Goal: Task Accomplishment & Management: Use online tool/utility

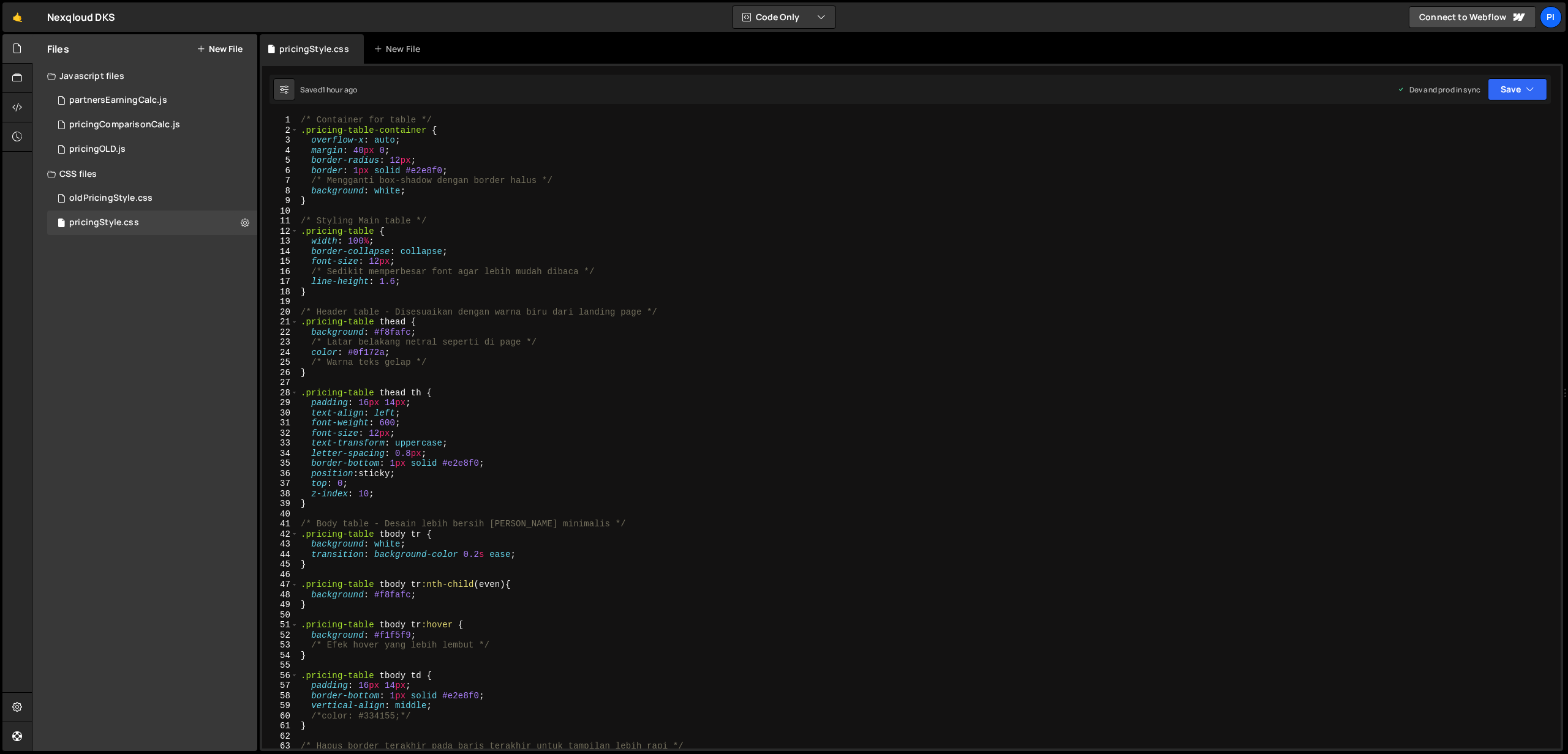
type textarea "/* Mengganti box-shadow dengan border halus */"
click at [570, 179] on div "/* Container for table */ .pricing-table-container { overflow-x : auto ; margin…" at bounding box center [927, 442] width 1257 height 653
drag, startPoint x: 570, startPoint y: 179, endPoint x: 290, endPoint y: 180, distance: 280.0
click at [290, 180] on div "/* Mengganti box-shadow dengan border halus */ 1 2 3 4 5 6 7 8 9 10 11 12 13 14…" at bounding box center [911, 432] width 1298 height 633
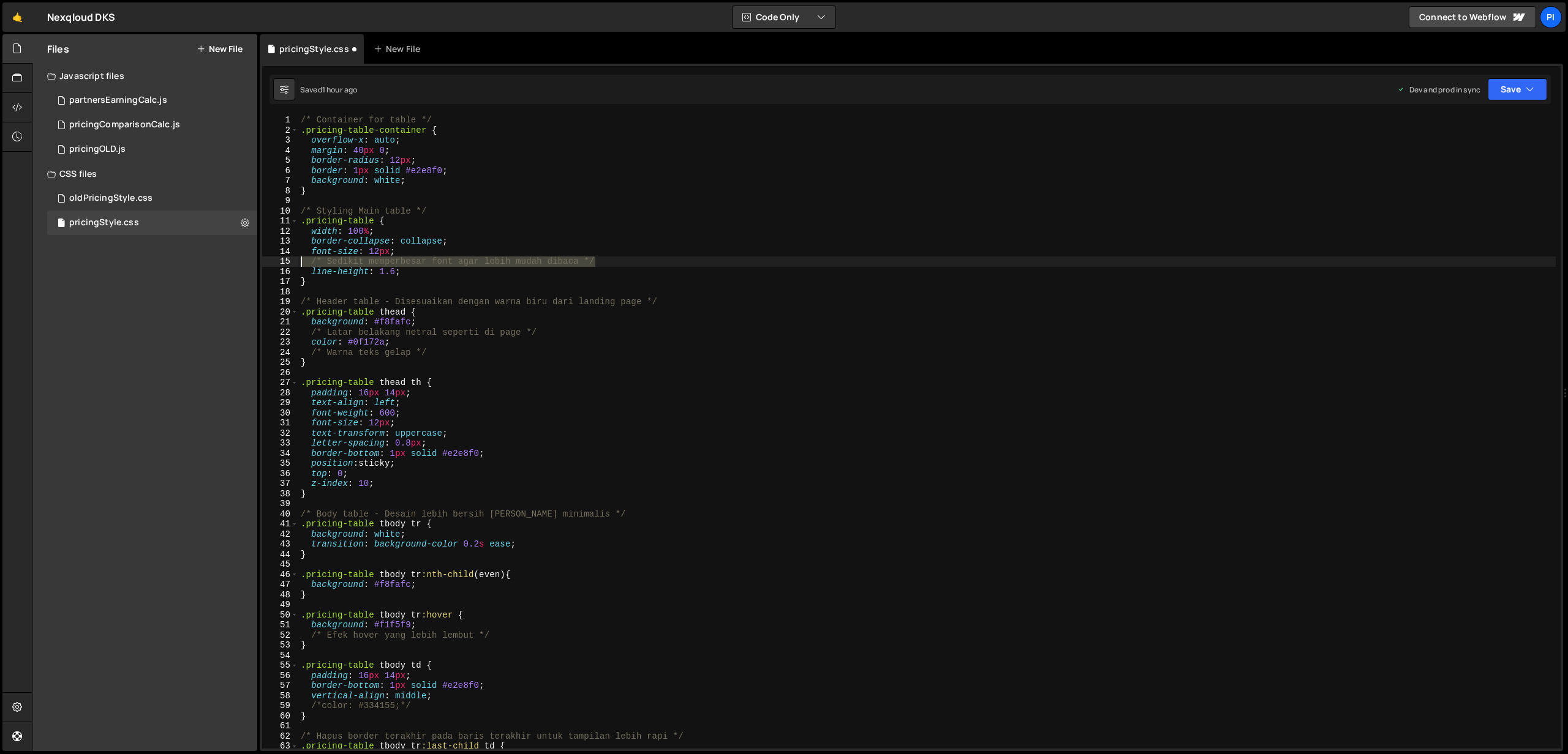
drag, startPoint x: 627, startPoint y: 266, endPoint x: 288, endPoint y: 258, distance: 339.1
click at [287, 258] on div "border: 1px solid #e2e8f0; 1 2 3 4 5 6 7 8 9 10 11 12 13 14 15 16 17 18 19 20 2…" at bounding box center [911, 432] width 1298 height 633
type textarea "/* Sedikit memperbesar font agar lebih mudah dibaca */"
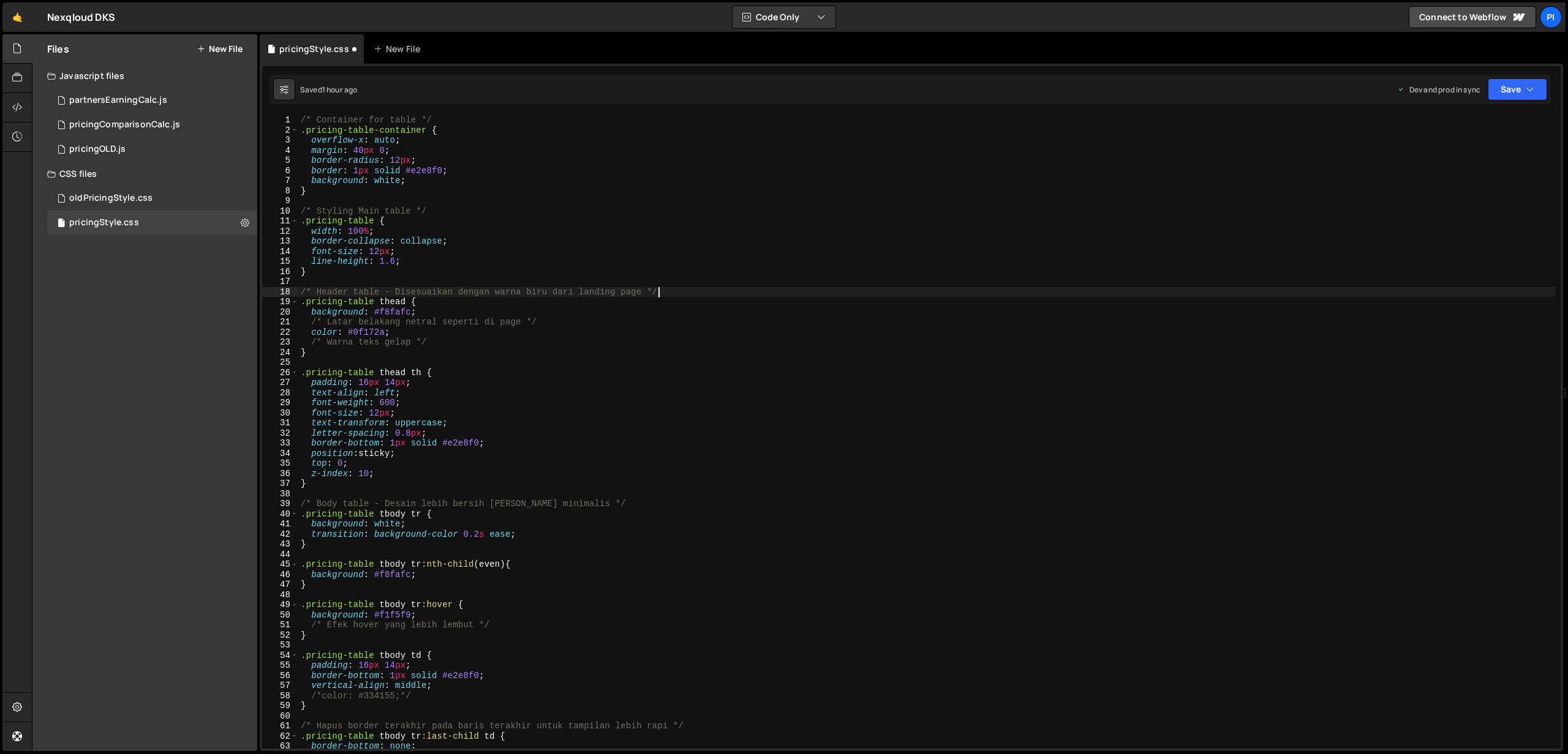
click at [702, 290] on div "/* Container for table */ .pricing-table-container { overflow-x : auto ; margin…" at bounding box center [927, 442] width 1257 height 653
drag, startPoint x: 382, startPoint y: 290, endPoint x: 643, endPoint y: 292, distance: 261.0
click at [643, 292] on div "/* Container for table */ .pricing-table-container { overflow-x : auto ; margin…" at bounding box center [927, 442] width 1257 height 653
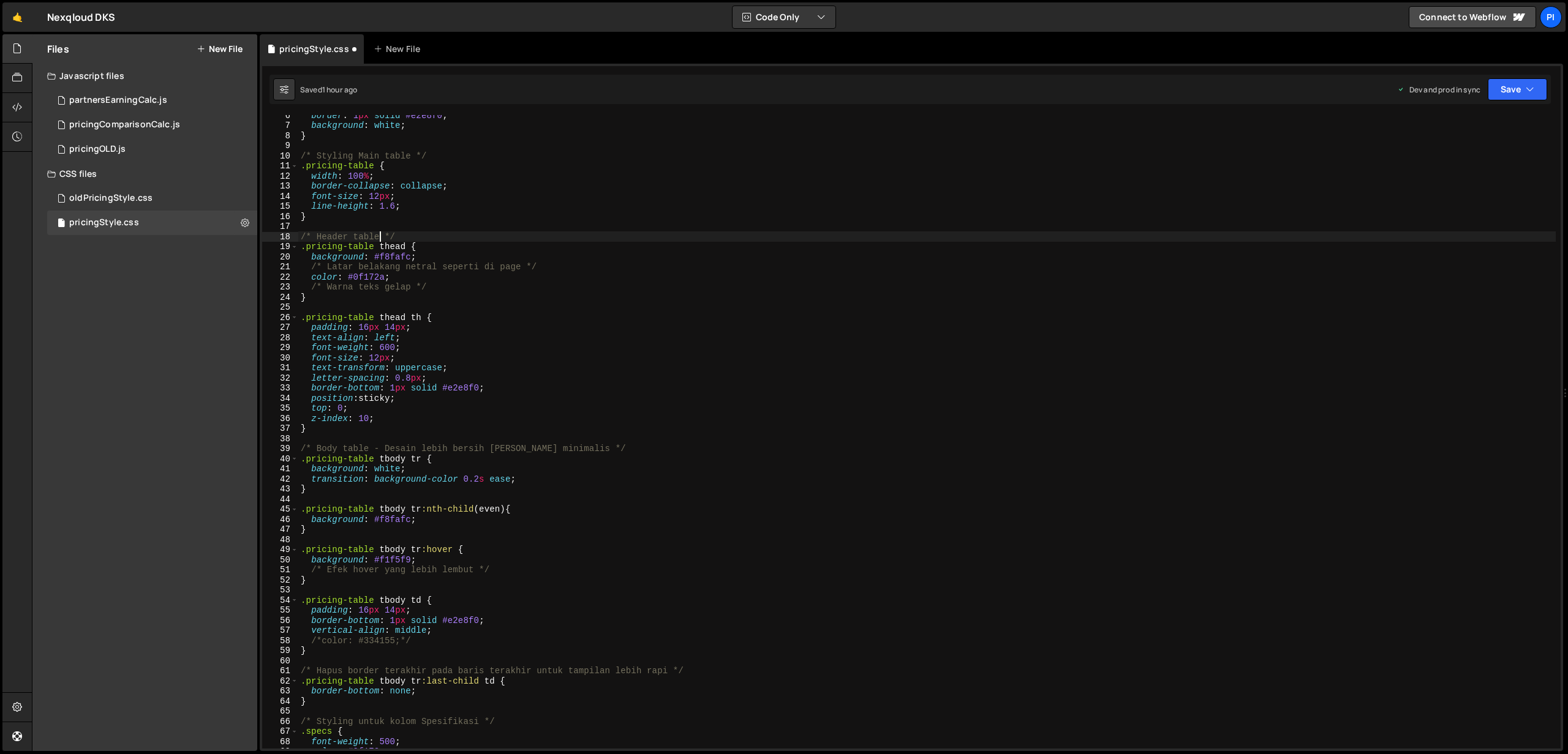
scroll to position [55, 0]
click at [565, 271] on div "border : 1 px solid #e2e8f0 ; background : white ; } /* Styling Main table */ .…" at bounding box center [927, 437] width 1257 height 653
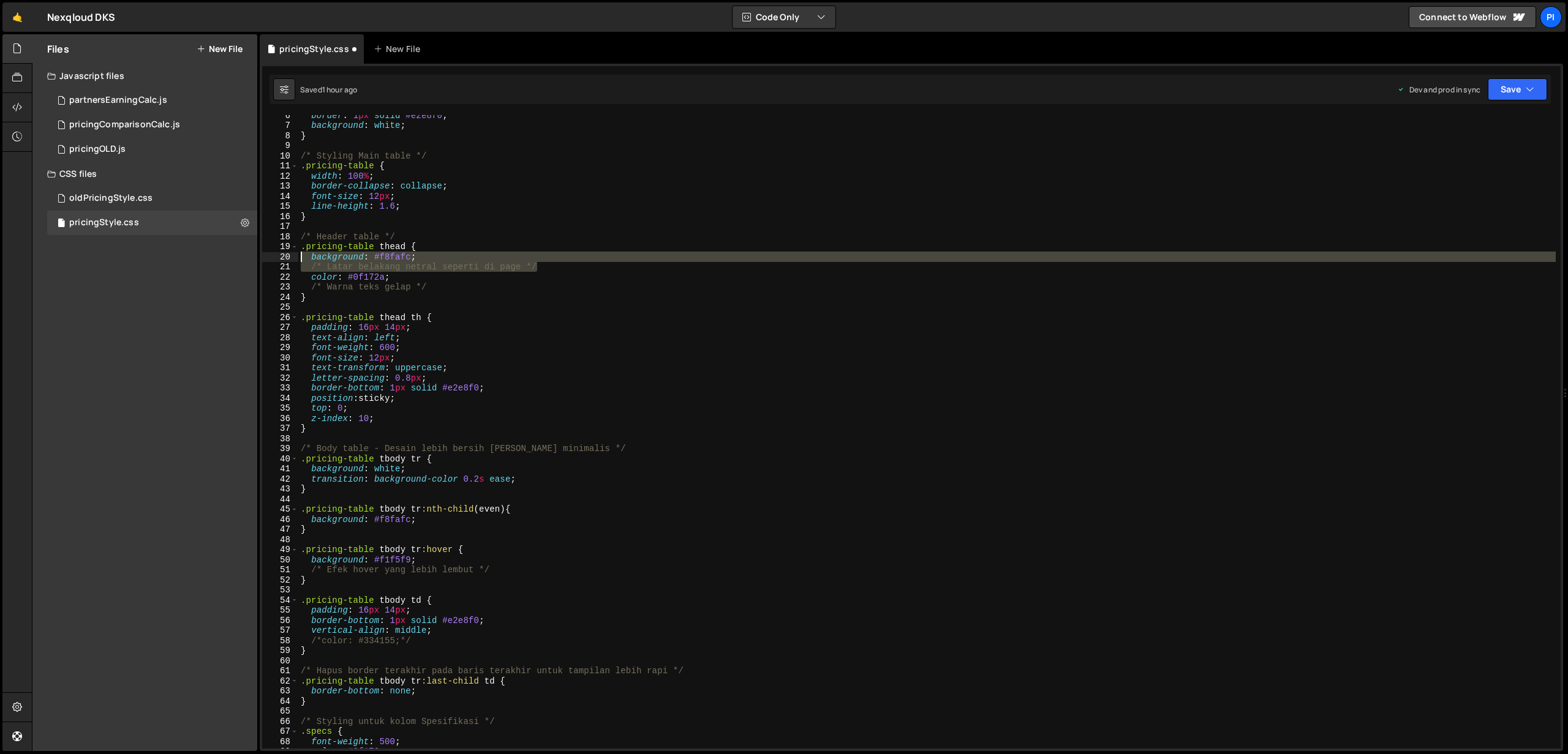
drag, startPoint x: 561, startPoint y: 270, endPoint x: 225, endPoint y: 256, distance: 336.3
click at [225, 256] on div "Files New File Javascript files 0 partnersEarningCalc.js 0 0 pricingComparisonC…" at bounding box center [800, 392] width 1536 height 717
click at [225, 256] on div "Files New File Javascript files 0 partnersEarningCalc.js 0 0 pricingComparisonC…" at bounding box center [145, 392] width 225 height 717
click at [520, 266] on div "border : 1 px solid #e2e8f0 ; background : white ; } /* Styling Main table */ .…" at bounding box center [927, 432] width 1257 height 633
type textarea "/* Latar belakang netral seperti di page */"
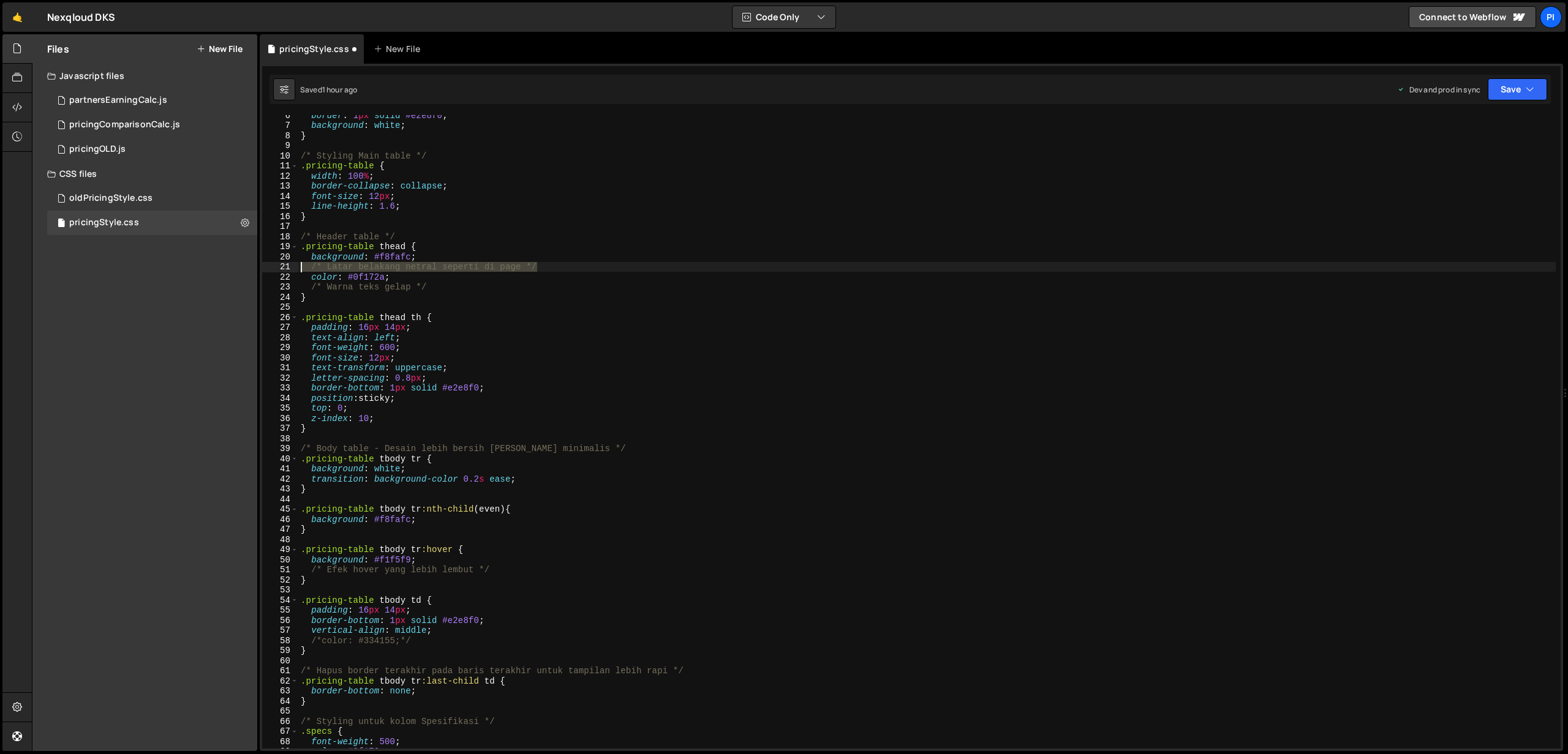
drag, startPoint x: 564, startPoint y: 266, endPoint x: 285, endPoint y: 264, distance: 279.0
click at [285, 264] on div "/* Latar belakang netral seperti di page */ 6 7 8 9 10 11 12 13 14 15 16 17 18 …" at bounding box center [911, 432] width 1298 height 633
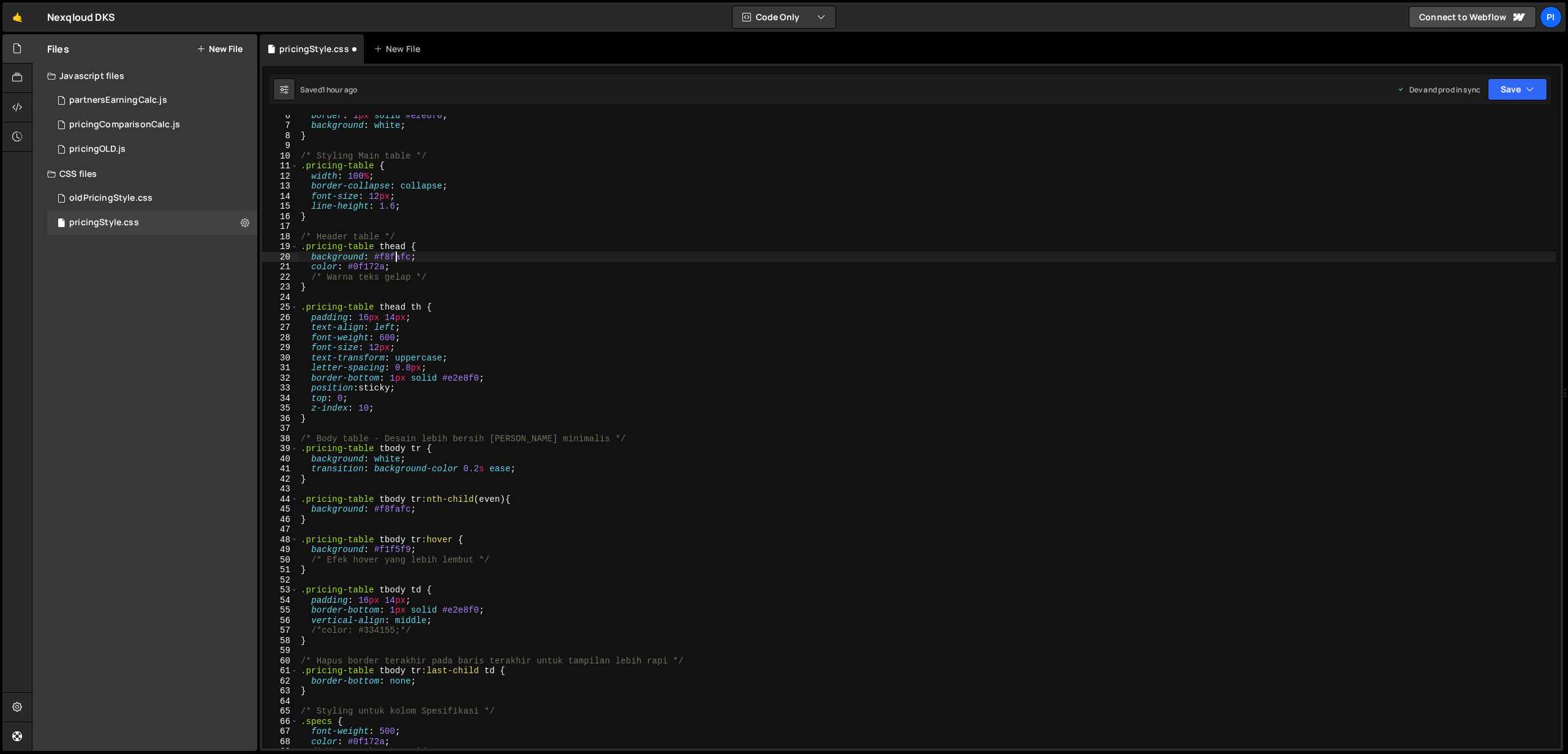
click at [395, 255] on div "border : 1 px solid #e2e8f0 ; background : white ; } /* Styling Main table */ .…" at bounding box center [927, 437] width 1257 height 653
paste textarea "0A5DEB"
drag, startPoint x: 447, startPoint y: 276, endPoint x: 260, endPoint y: 274, distance: 187.0
click at [260, 274] on div "background: #0A5DEB; 6 7 8 9 10 11 12 13 14 15 16 17 18 19 20 21 22 23 24 25 26…" at bounding box center [911, 408] width 1303 height 687
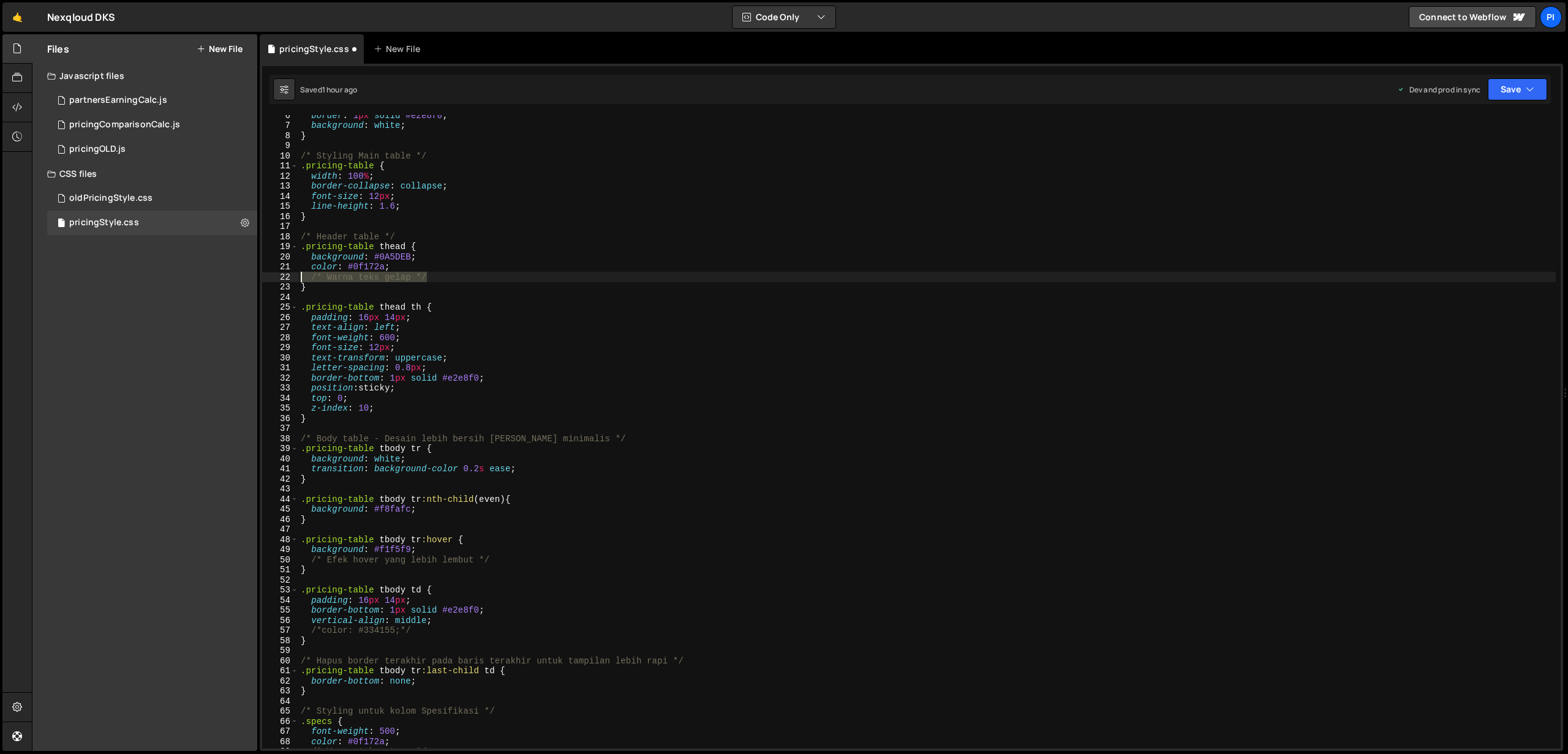
type textarea "/* Warna teks gelap */"
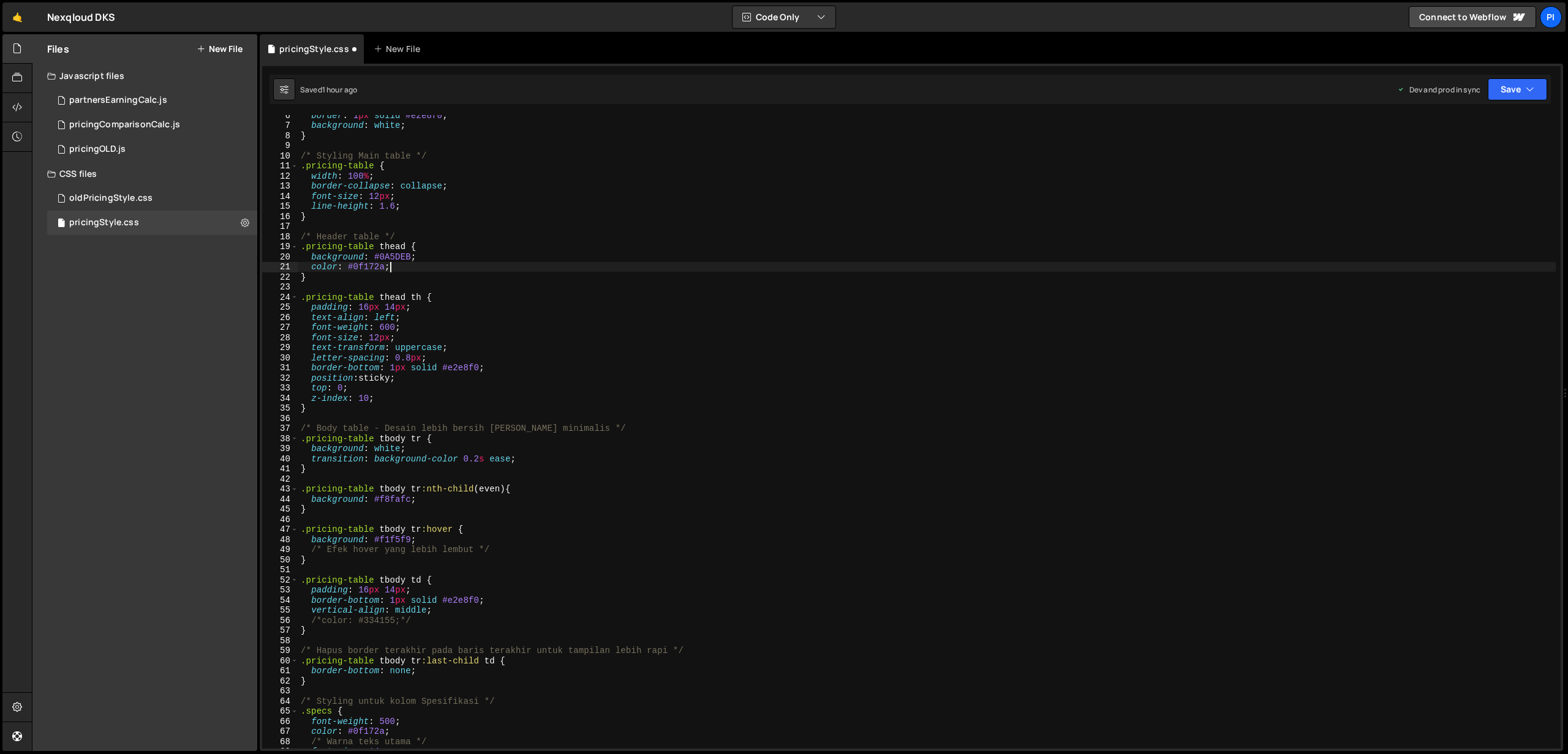
click at [372, 428] on div "border : 1 px solid #e2e8f0 ; background : white ; } /* Styling Main table */ .…" at bounding box center [927, 437] width 1257 height 653
drag, startPoint x: 499, startPoint y: 553, endPoint x: 180, endPoint y: 545, distance: 319.1
click at [180, 545] on div "Files New File Javascript files 0 partnersEarningCalc.js 0 0 pricingComparisonC…" at bounding box center [800, 392] width 1536 height 717
type textarea "/* Efek hover yang lebih lembut */"
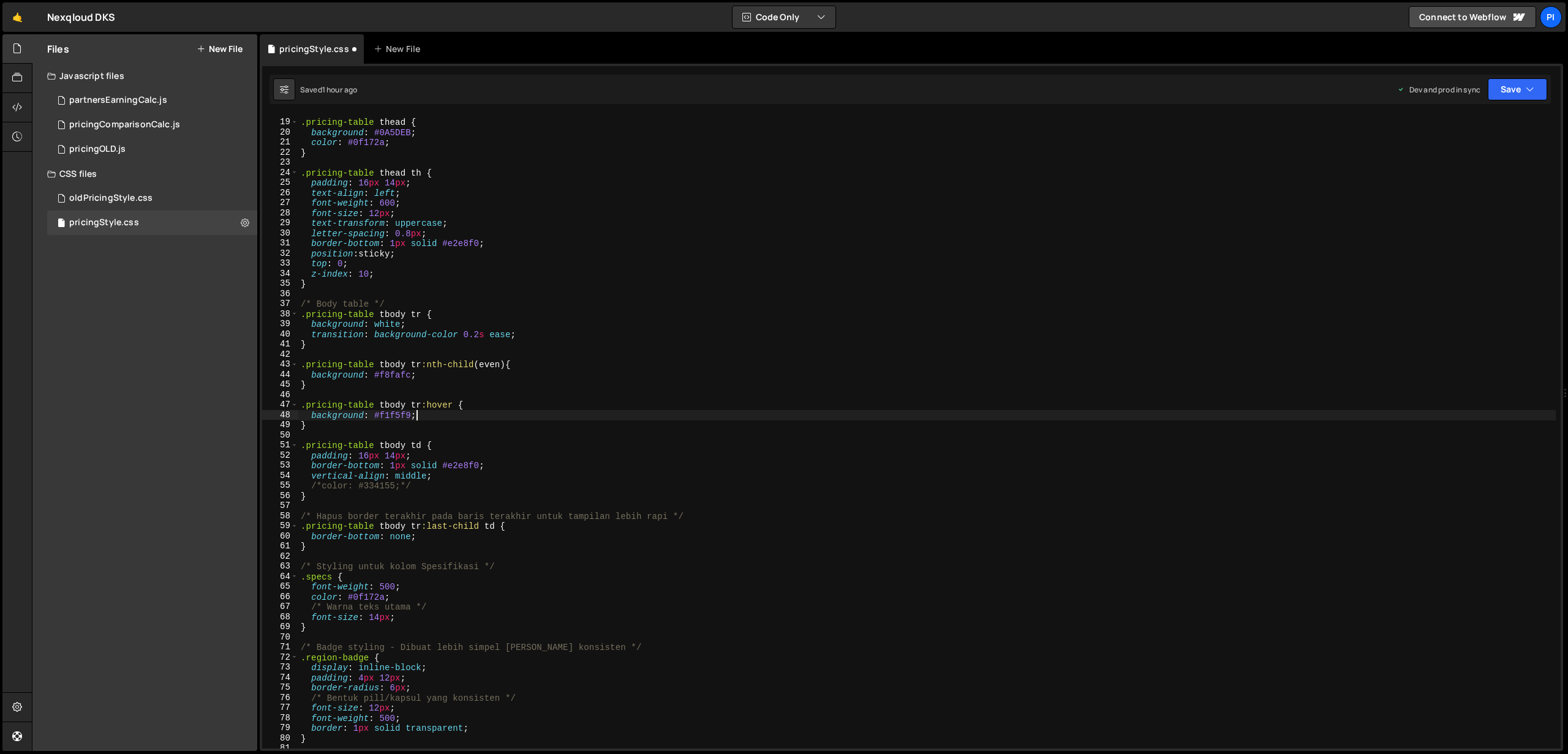
scroll to position [182, 0]
drag, startPoint x: 703, startPoint y: 516, endPoint x: 280, endPoint y: 518, distance: 423.0
click at [280, 518] on div "background: #f1f5f9; 19 20 21 22 23 24 25 26 27 28 29 30 31 32 33 34 35 36 37 3…" at bounding box center [911, 432] width 1298 height 633
type textarea "/* Hapus border terakhir pada baris terakhir untuk tampilan lebih rapi */"
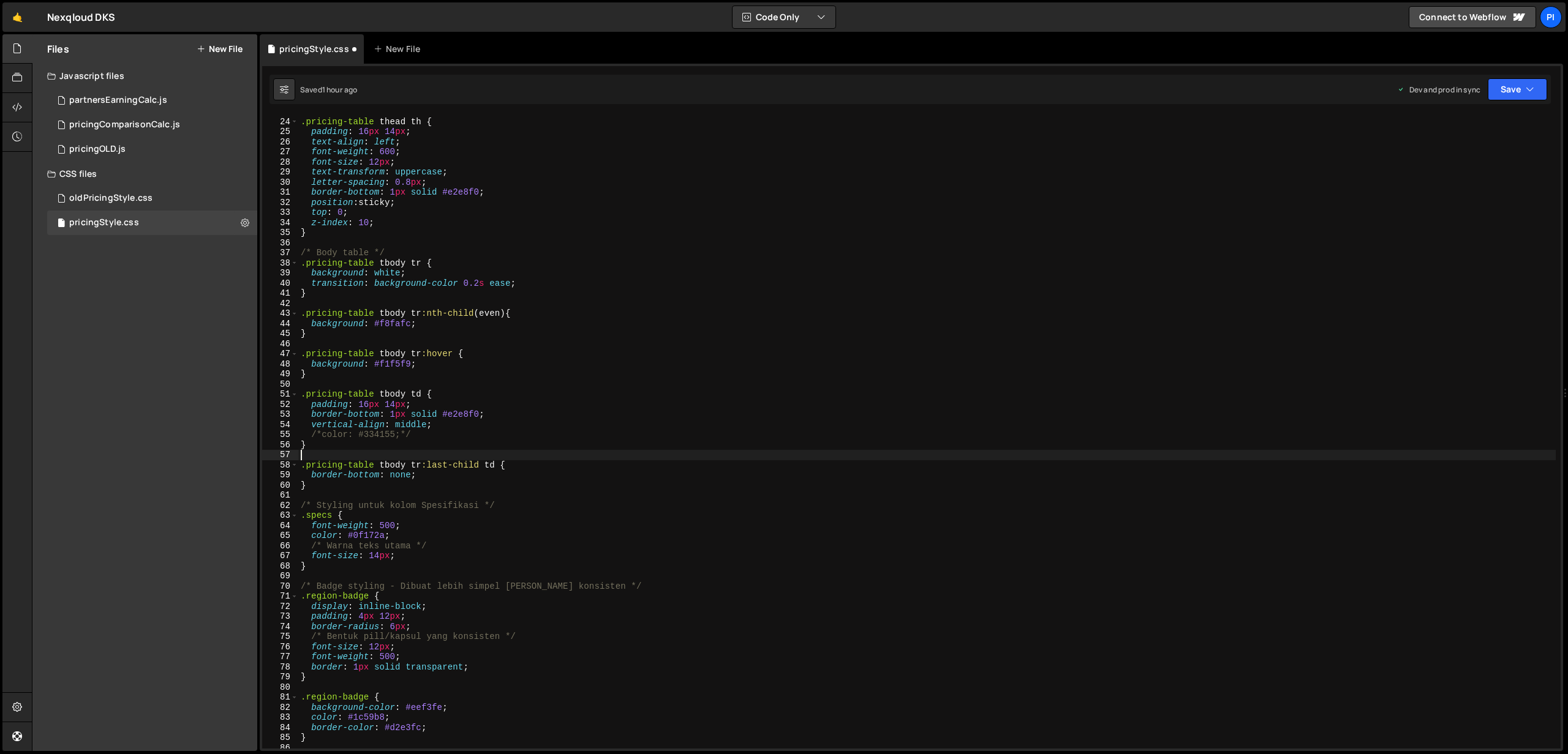
scroll to position [231, 0]
click at [522, 509] on div ".pricing-table thead th { padding : 16 px 14 px ; text-align : left ; font-weig…" at bounding box center [927, 432] width 1257 height 653
type textarea "/* Styling untuk kolom Spesifikasi */"
drag, startPoint x: 536, startPoint y: 506, endPoint x: 275, endPoint y: 503, distance: 261.0
click at [275, 503] on div "/* Styling untuk kolom Spesifikasi */ 23 24 25 26 27 28 29 30 31 32 33 34 35 36…" at bounding box center [911, 432] width 1298 height 633
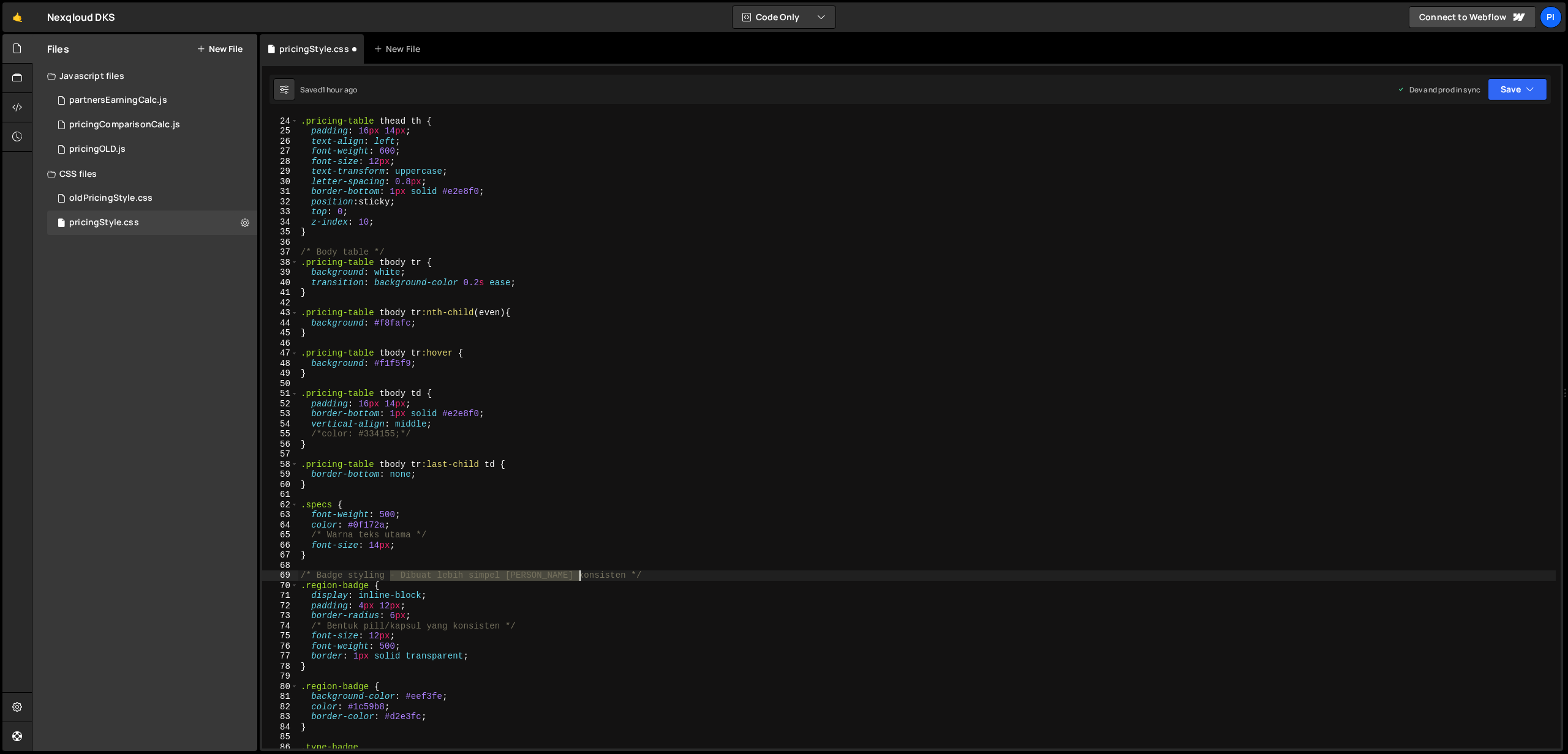
drag, startPoint x: 390, startPoint y: 576, endPoint x: 579, endPoint y: 576, distance: 189.0
click at [579, 576] on div ".pricing-table thead th { padding : 16 px 14 px ; text-align : left ; font-weig…" at bounding box center [927, 432] width 1257 height 653
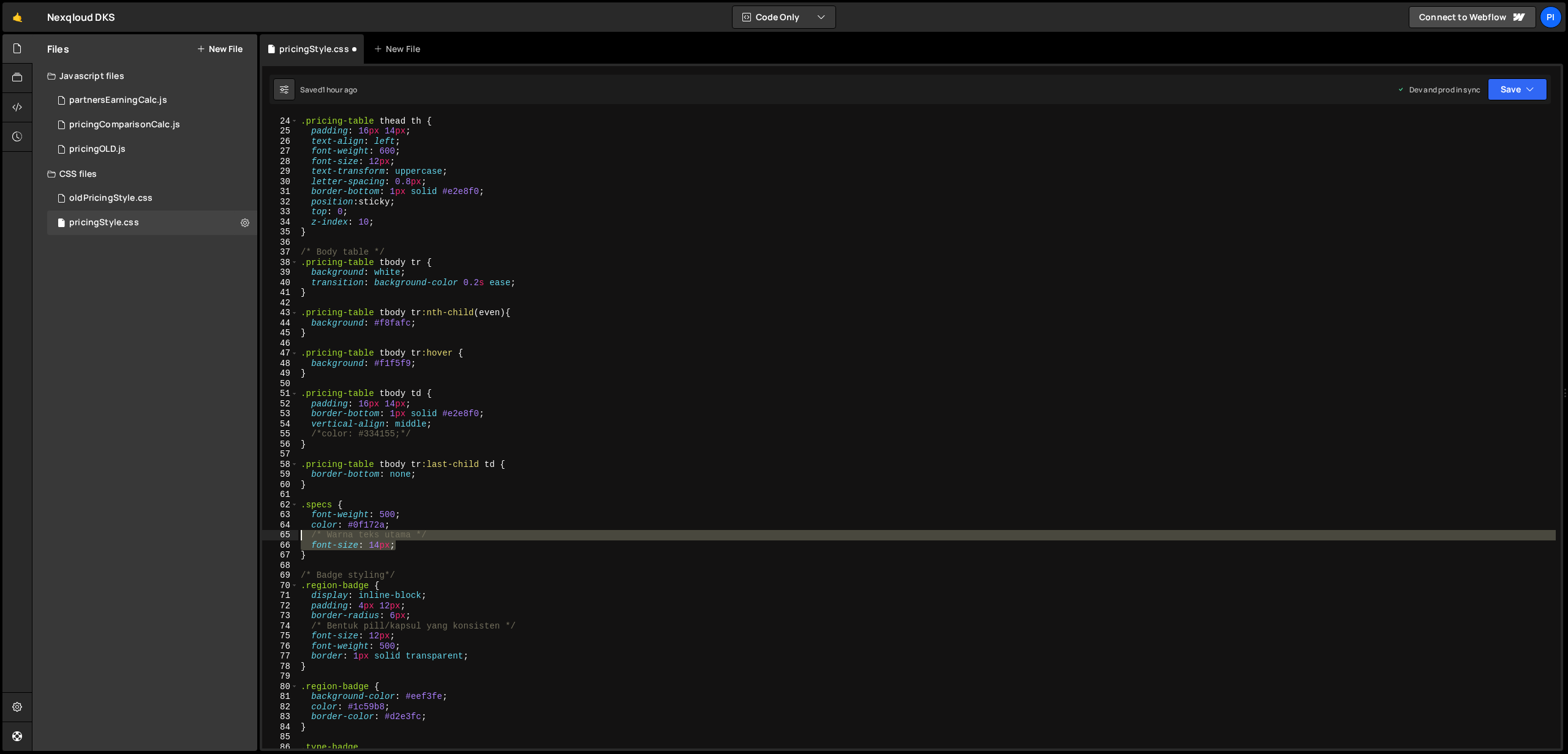
drag, startPoint x: 447, startPoint y: 542, endPoint x: 280, endPoint y: 531, distance: 167.4
click at [280, 531] on div "/* Badge styling*/ 23 24 25 26 27 28 29 30 31 32 33 34 35 36 37 38 39 40 41 42 …" at bounding box center [911, 432] width 1298 height 633
click at [281, 531] on div "65" at bounding box center [280, 535] width 36 height 10
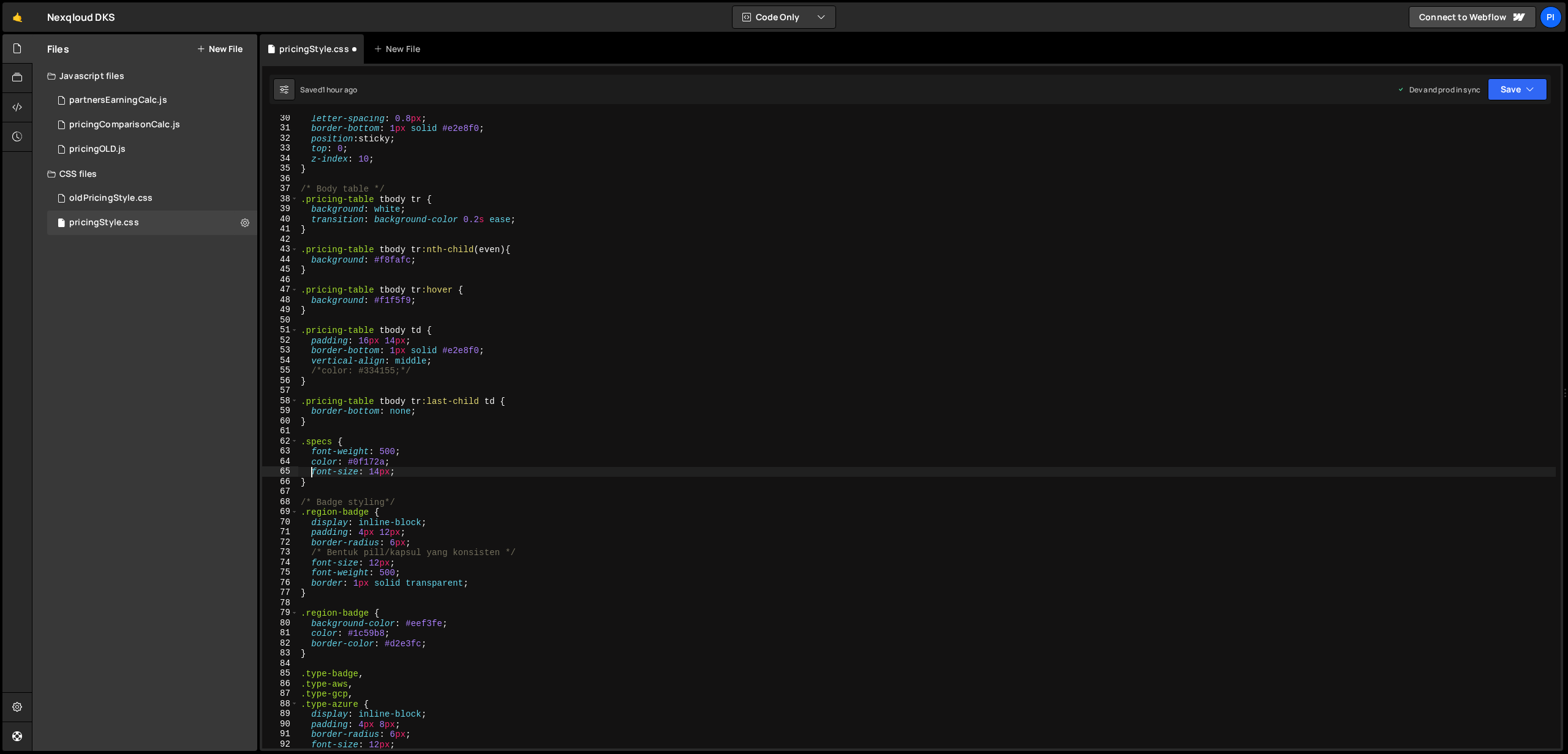
scroll to position [295, 0]
drag, startPoint x: 540, startPoint y: 550, endPoint x: 277, endPoint y: 554, distance: 263.0
click at [277, 554] on div "font-size: 14px; 30 31 32 33 34 35 36 37 38 39 40 41 42 43 44 45 46 47 48 49 50…" at bounding box center [911, 432] width 1298 height 633
type textarea "/* Bentuk pill/kapsul yang konsisten */"
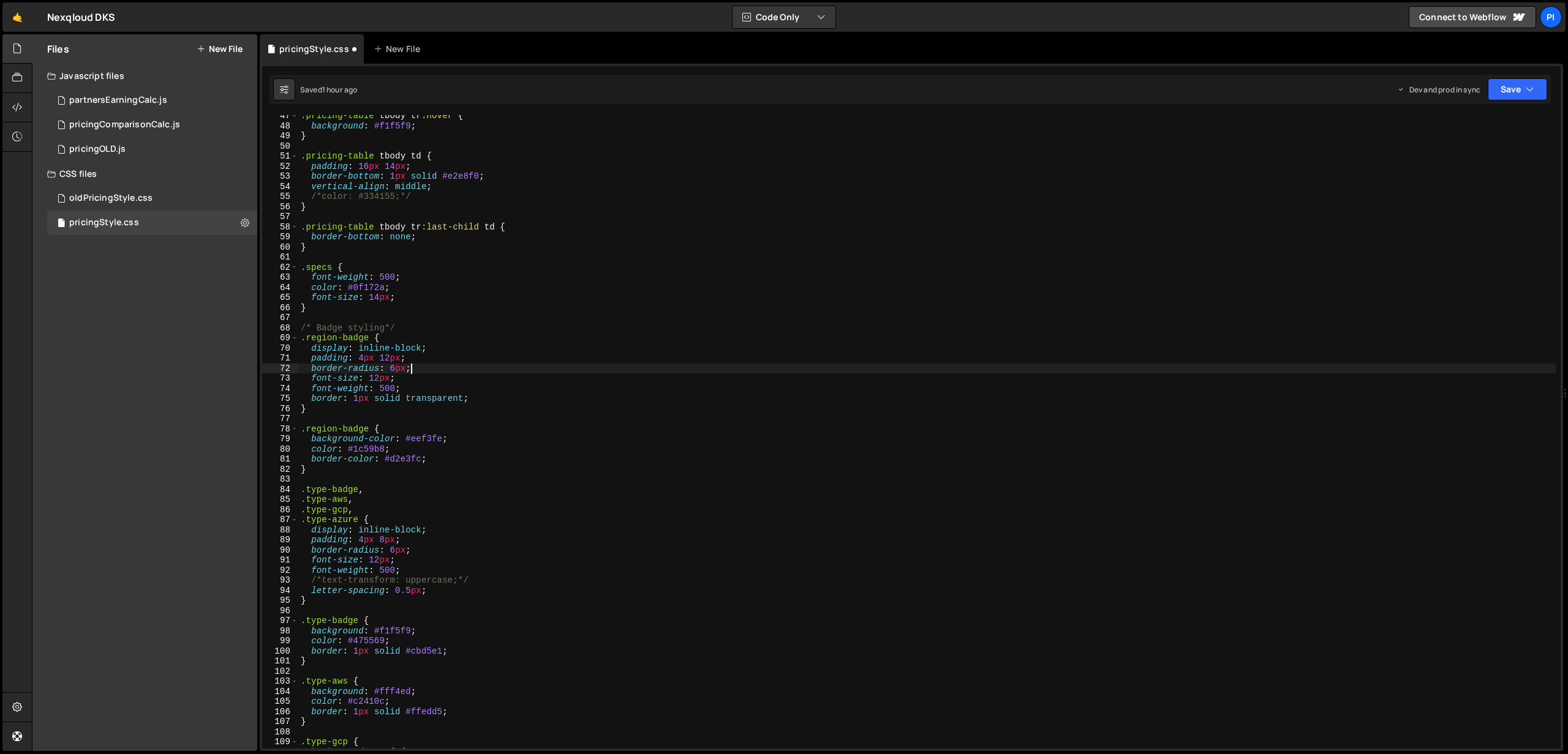
scroll to position [478, 0]
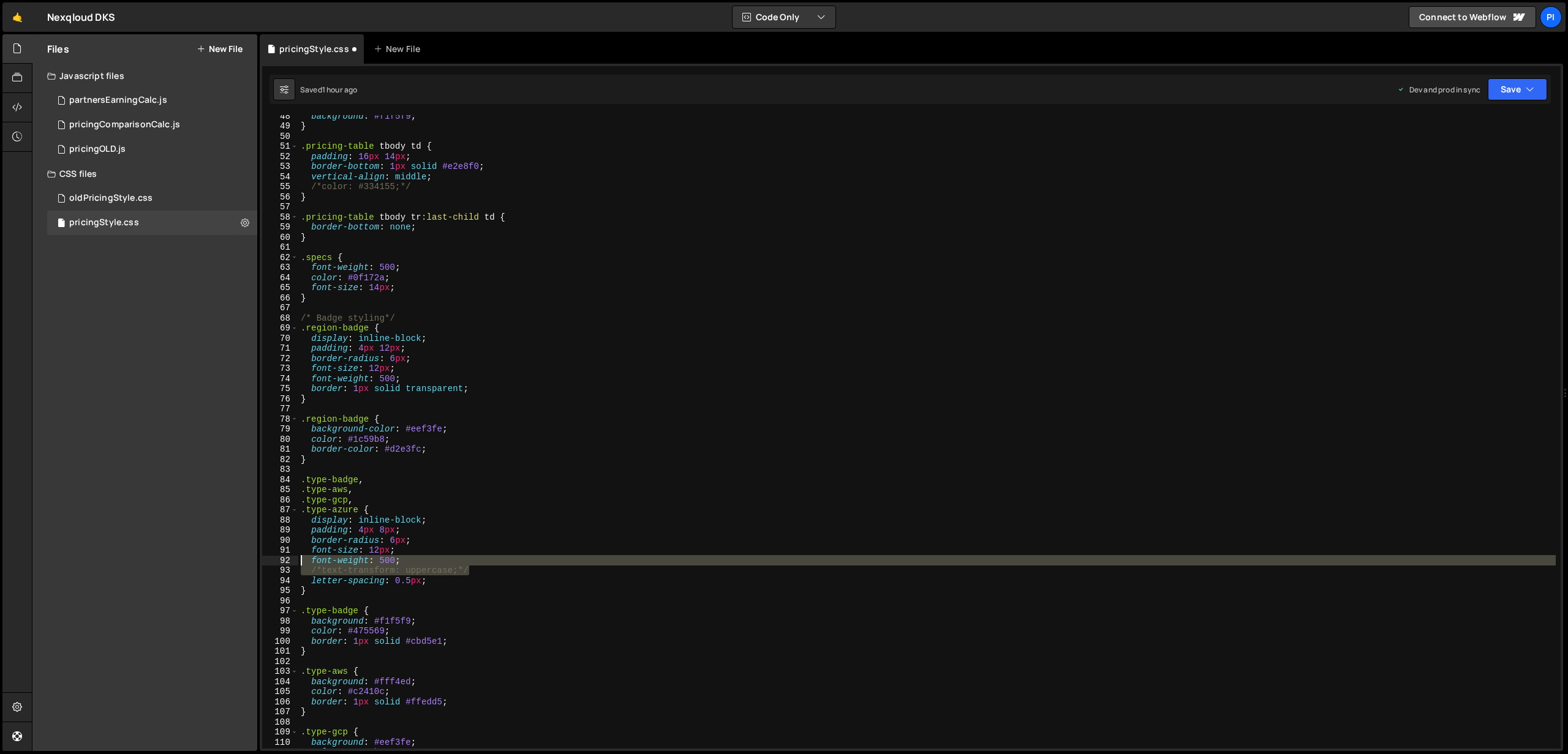
drag, startPoint x: 504, startPoint y: 572, endPoint x: 462, endPoint y: 548, distance: 48.4
click at [277, 564] on div "border-radius: 6px; 48 49 50 51 52 53 54 55 56 57 58 59 60 61 62 63 64 65 66 67…" at bounding box center [911, 432] width 1298 height 633
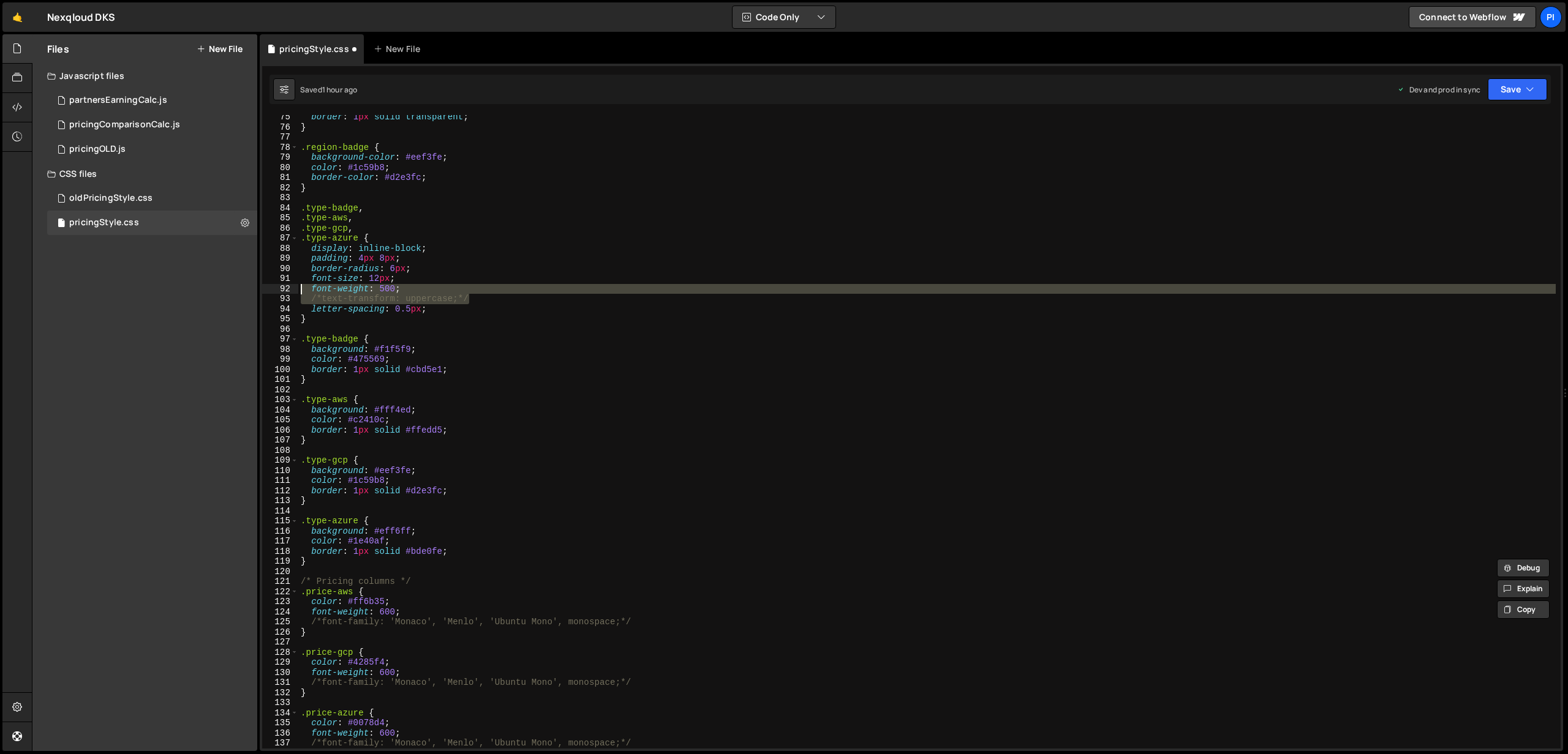
scroll to position [751, 0]
click at [539, 564] on div "border : 1 px solid transparent ; } .region-badge { background-color : #eef3fe …" at bounding box center [927, 437] width 1257 height 653
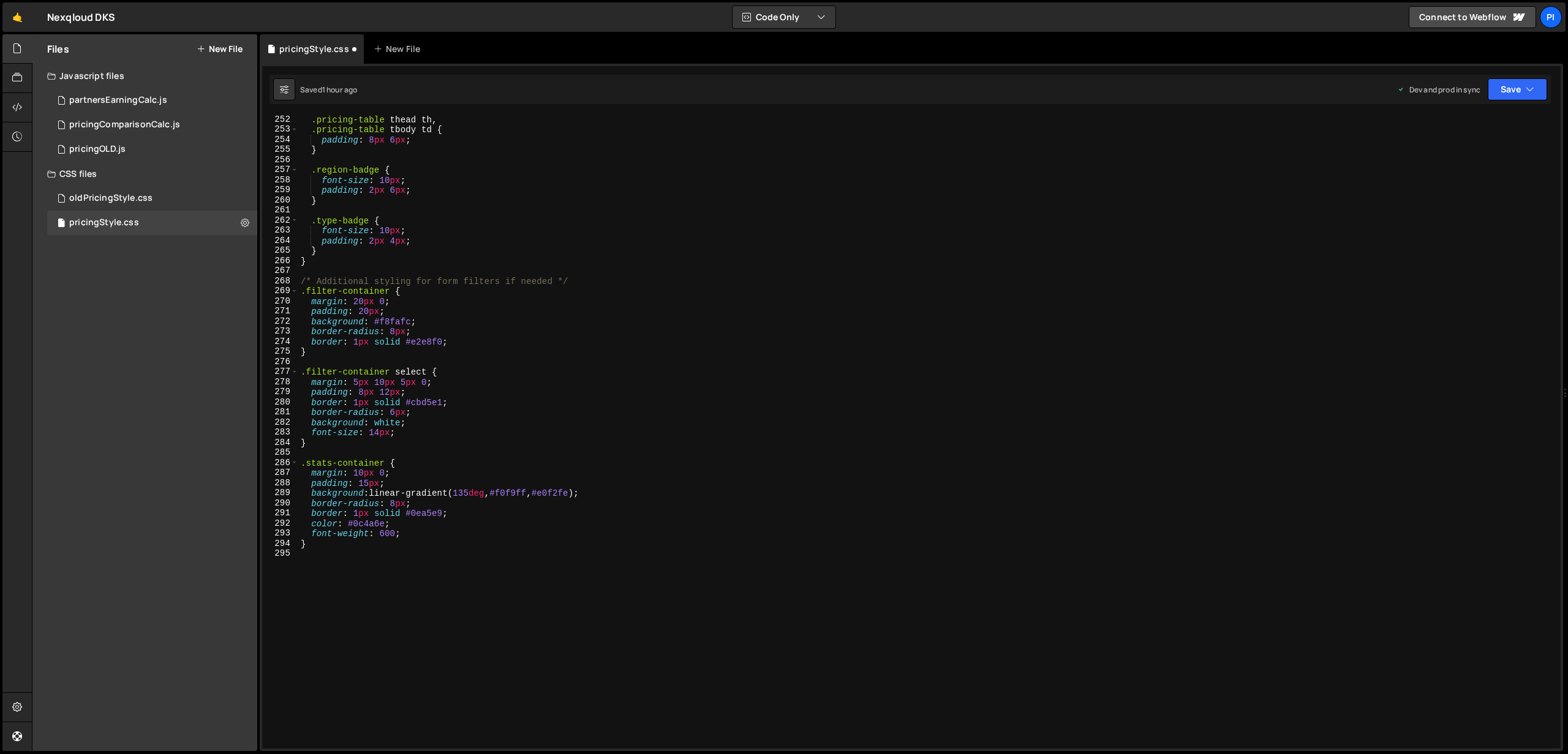
scroll to position [2536, 0]
click at [1512, 92] on button "Save" at bounding box center [1517, 90] width 60 height 22
click at [1452, 168] on div "1 hour ago" at bounding box center [1452, 172] width 36 height 10
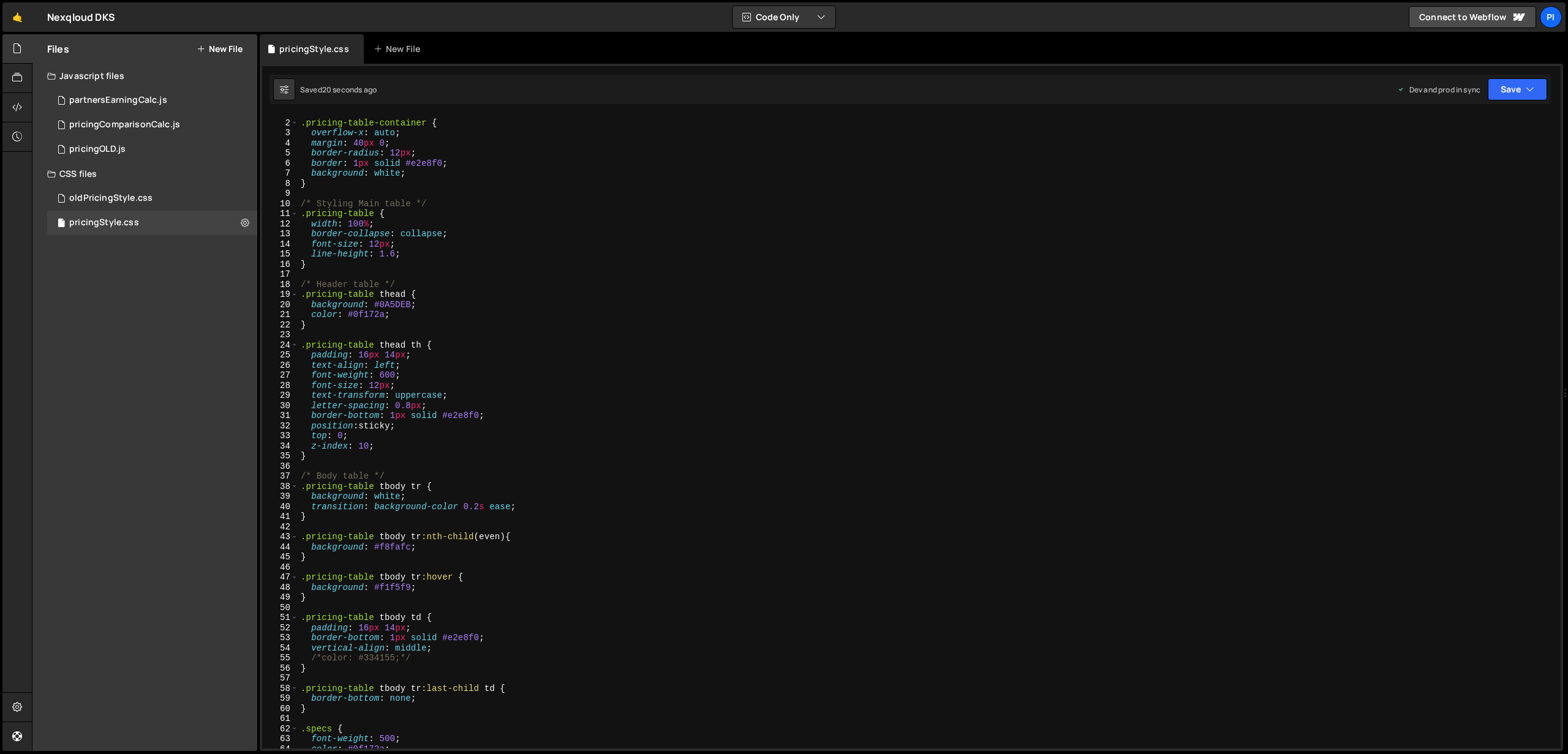
scroll to position [0, 0]
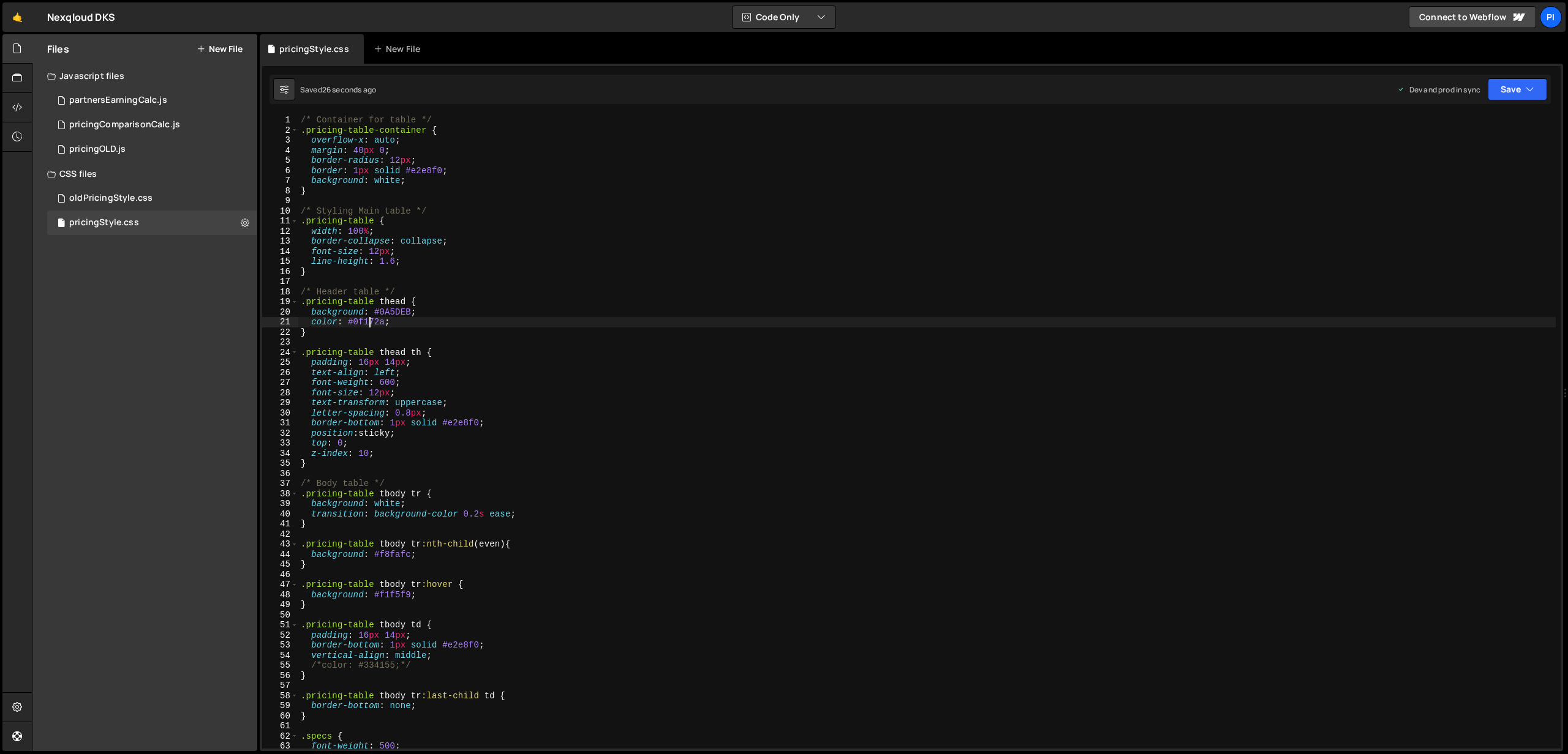
click at [370, 323] on div "/* Container for table */ .pricing-table-container { overflow-x : auto ; margin…" at bounding box center [927, 442] width 1257 height 653
click at [1538, 96] on button "Save" at bounding box center [1517, 90] width 60 height 22
click at [1462, 158] on div "Save to Production S" at bounding box center [1476, 159] width 127 height 12
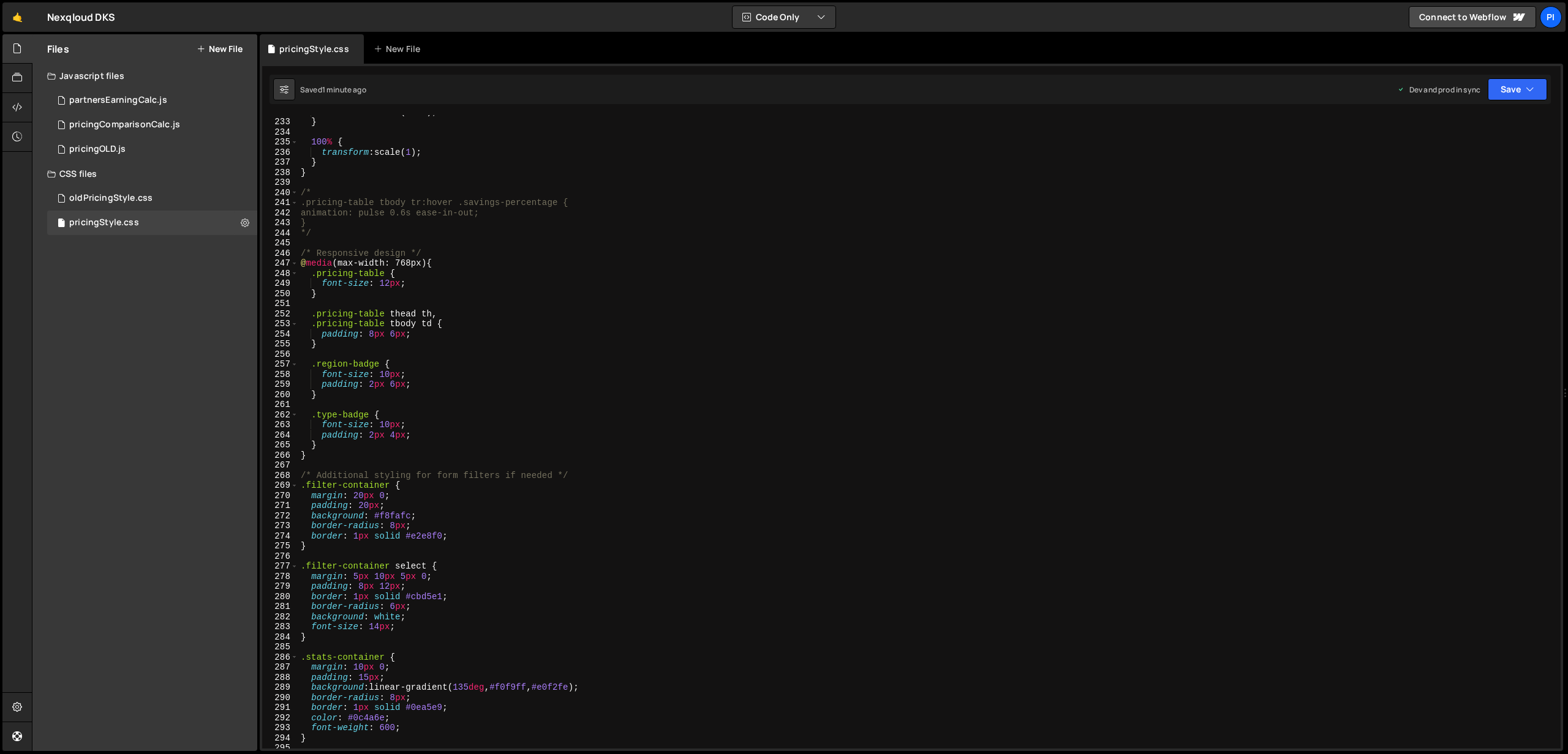
scroll to position [2344, 0]
type textarea "}"
click at [351, 444] on div "} 100 % { transform : scale( 1 ) ; } } /* .pricing-table tbody tr:hover .saving…" at bounding box center [927, 440] width 1257 height 653
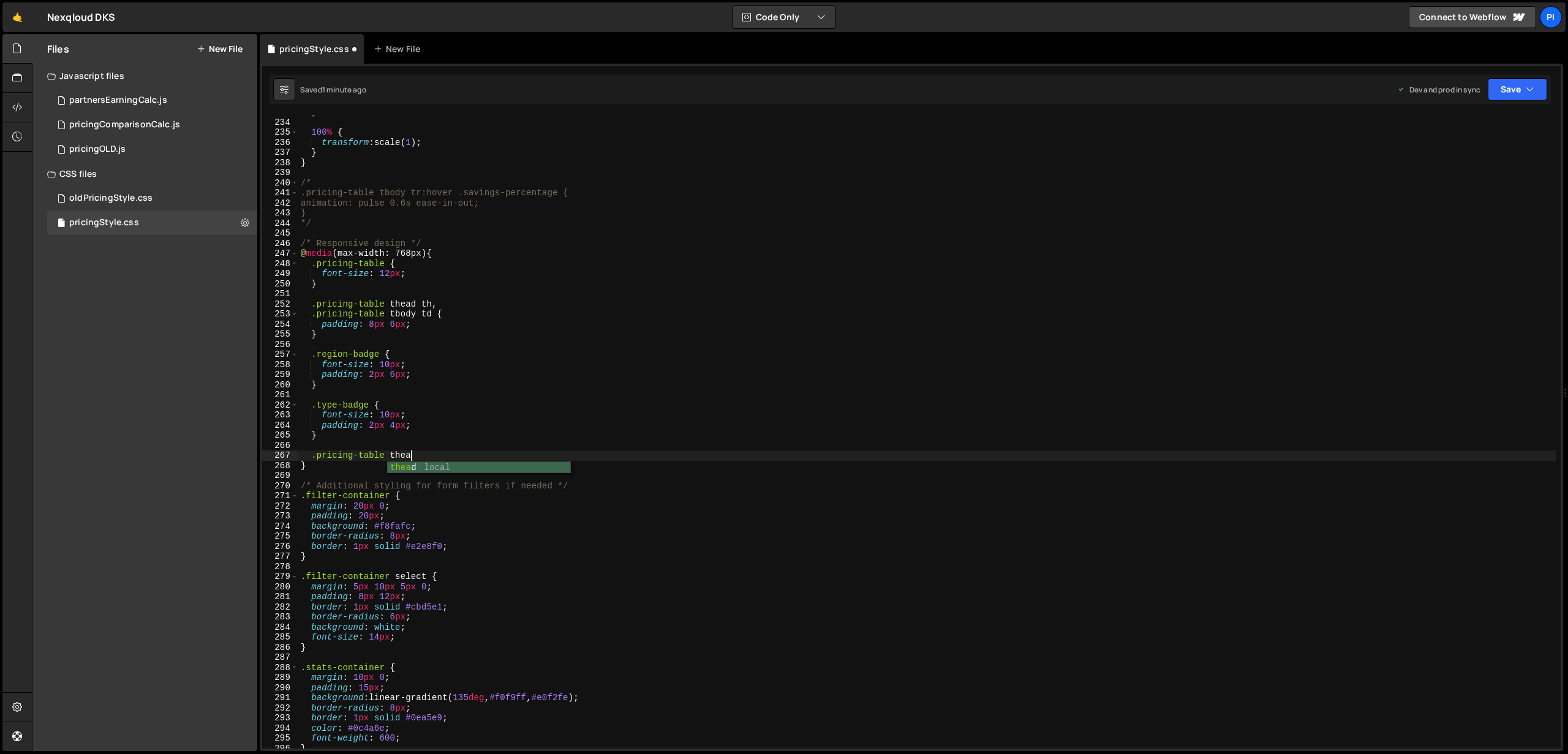
scroll to position [0, 8]
type textarea ".pricing-table thead {}"
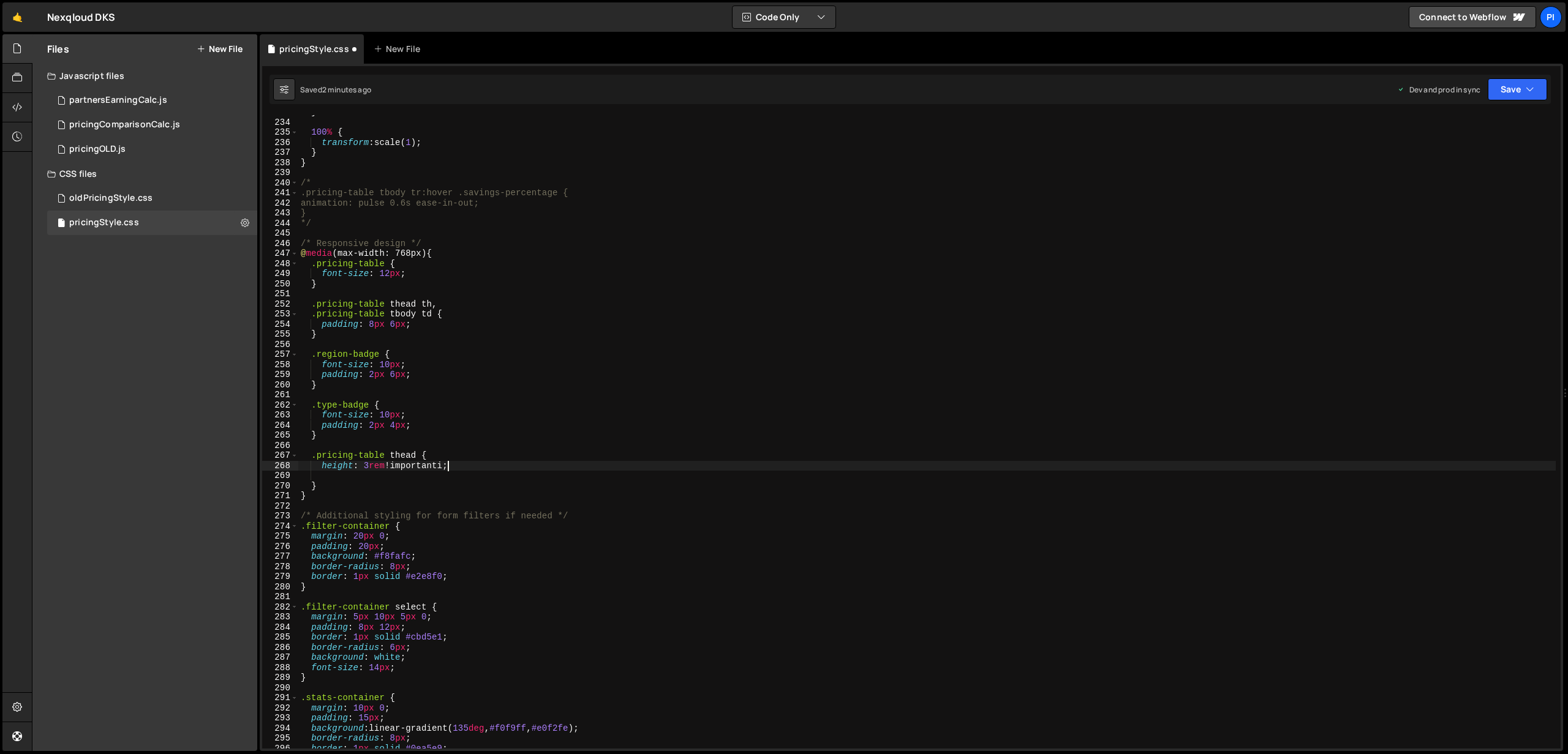
type textarea "height: 3rem !important;"
paste textarea "text-wrap-mode"
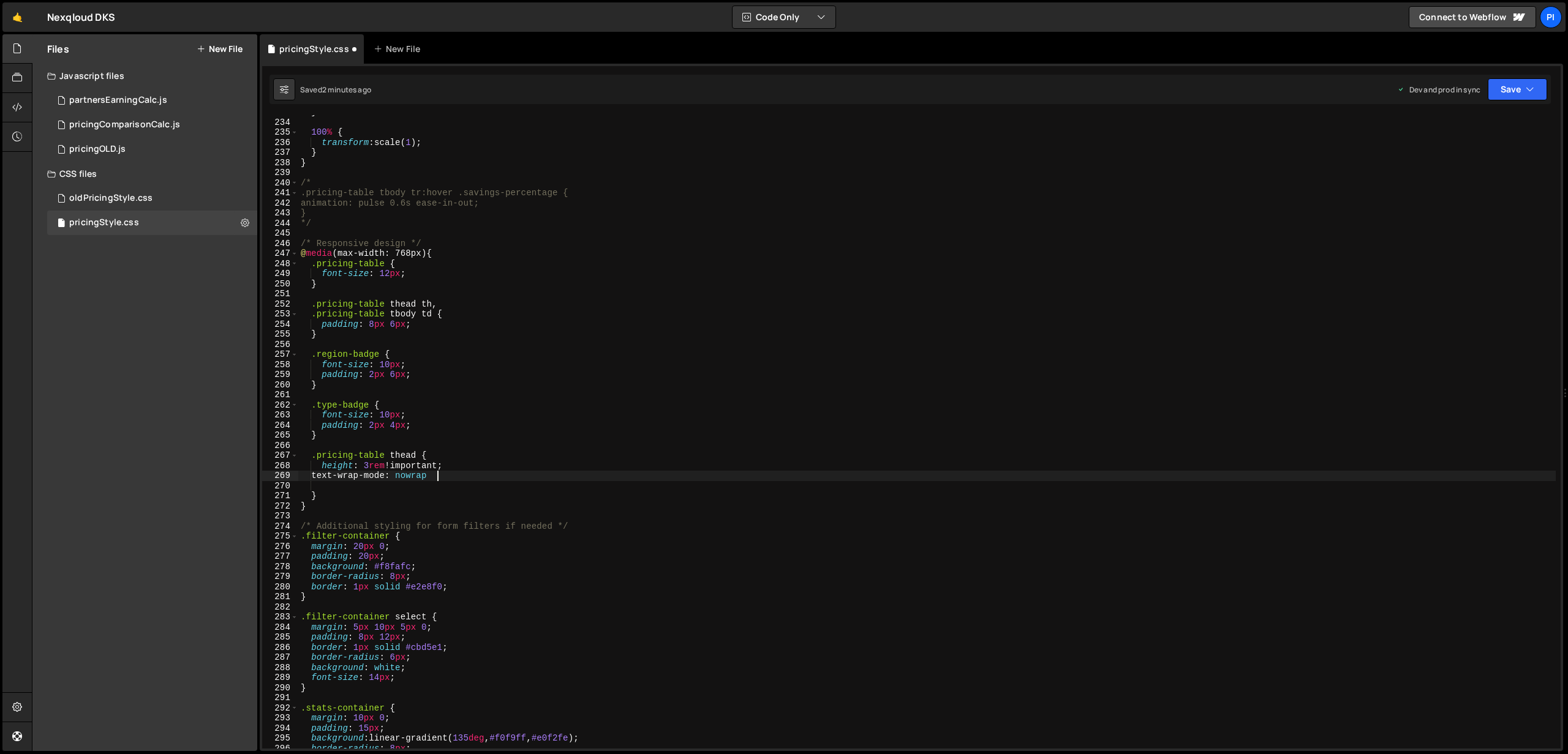
type textarea "text-wrap-mode: nowrap;"
type textarea "\"
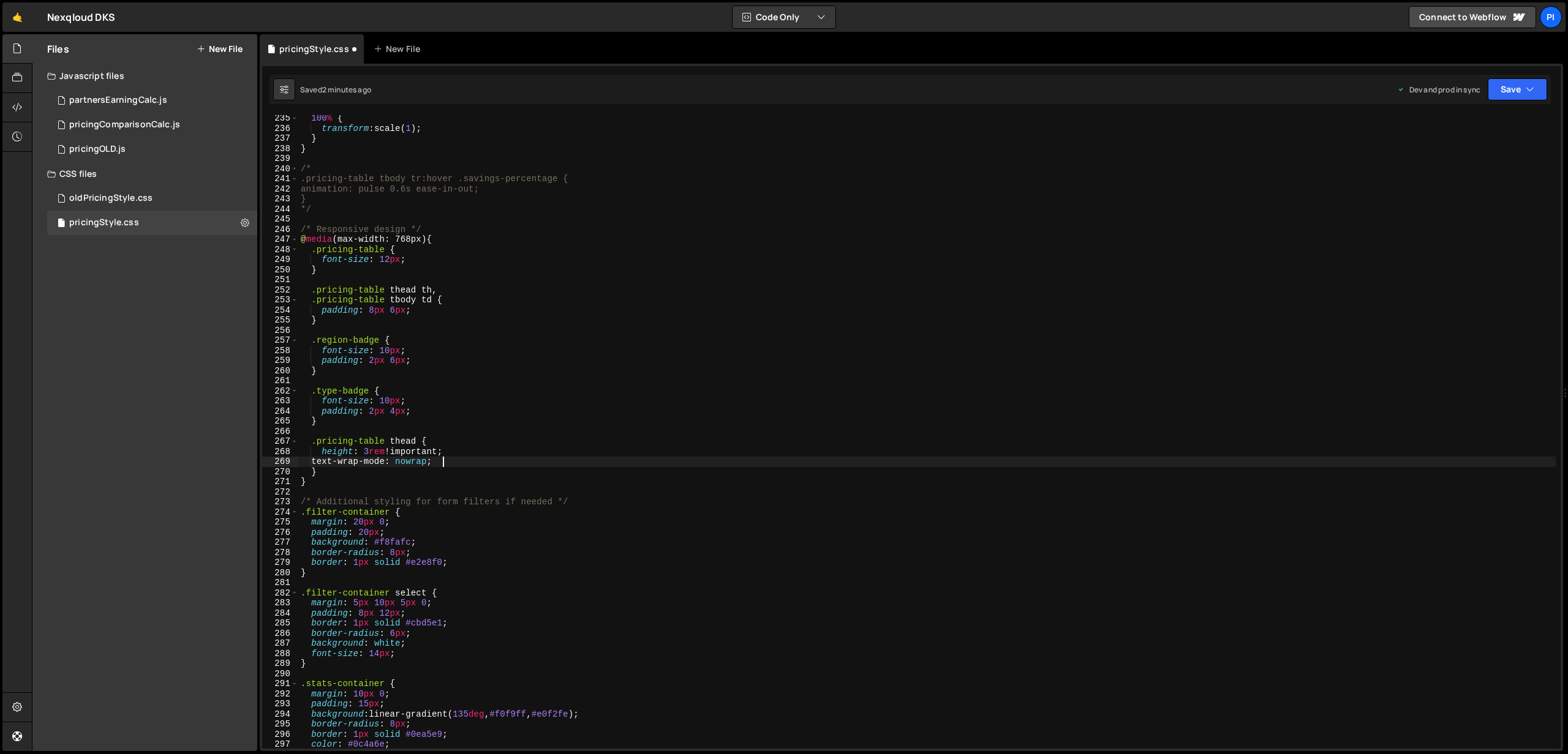
scroll to position [2369, 0]
type textarea "text-wrap-mode: nowrap;"
click at [1508, 85] on button "Save" at bounding box center [1517, 90] width 60 height 22
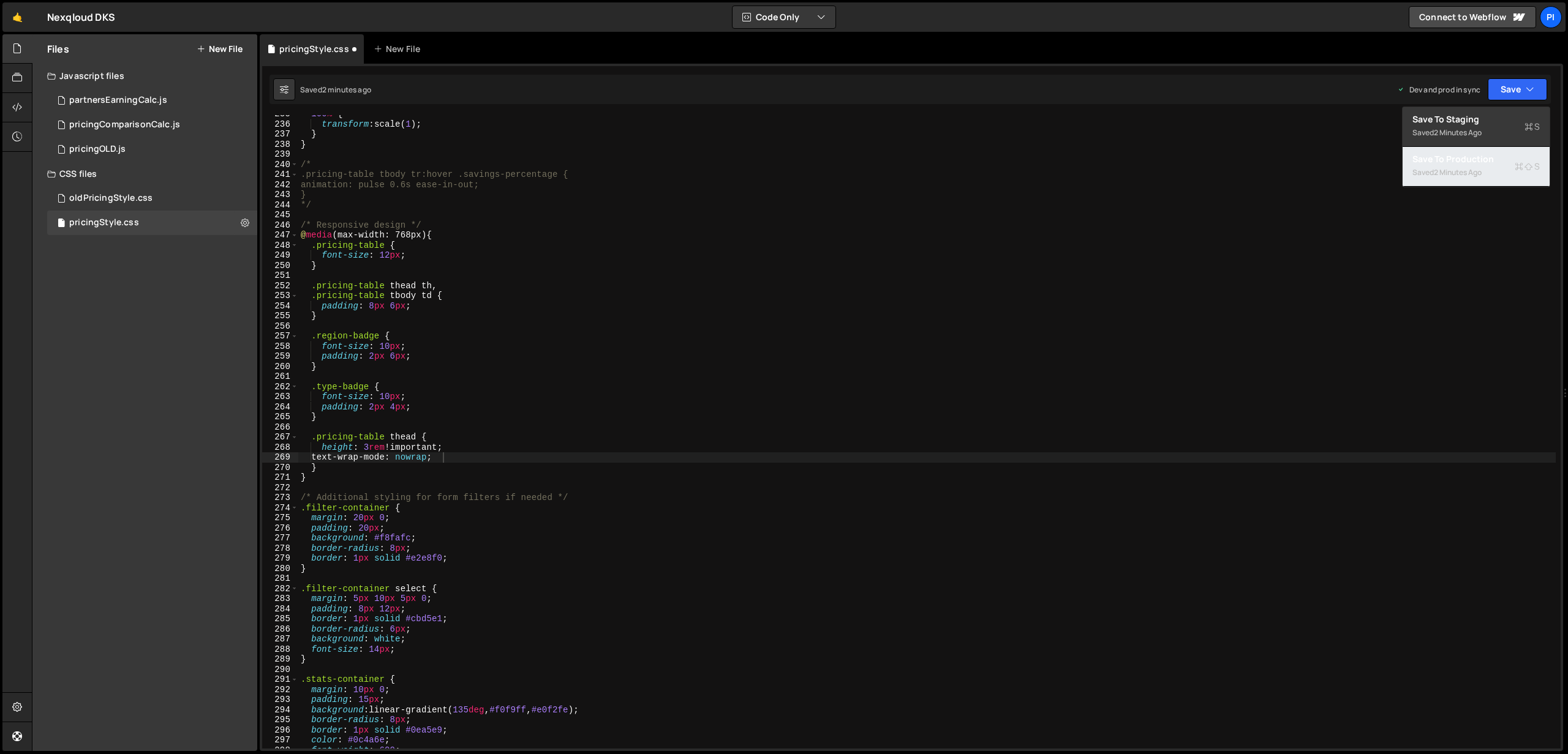
click at [1487, 172] on div "Saved 2 minutes ago" at bounding box center [1476, 172] width 127 height 15
click at [1510, 92] on button "Save" at bounding box center [1517, 90] width 60 height 22
click at [1468, 158] on div "Save to Production S" at bounding box center [1476, 159] width 127 height 12
